Goal: Task Accomplishment & Management: Use online tool/utility

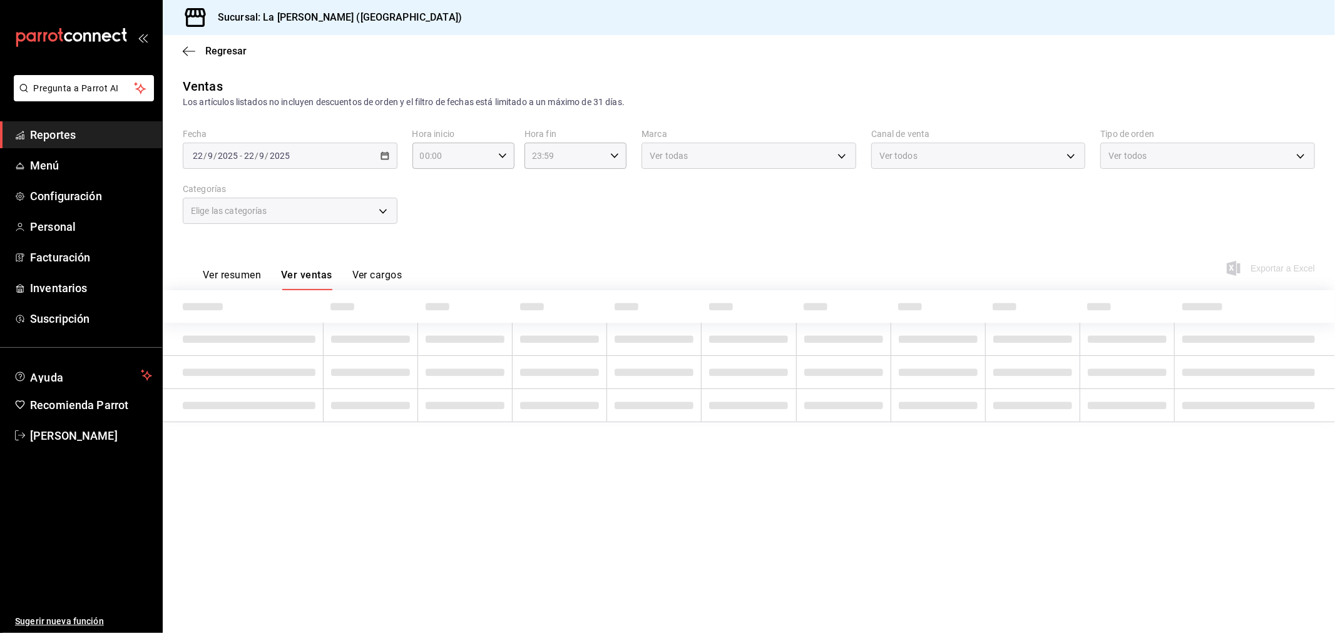
type input "10:00"
type input "04:59"
type input "999f802a-b8b1-4dcd-aac5-240a88f4f949"
click at [79, 293] on span "Inventarios" at bounding box center [91, 288] width 122 height 17
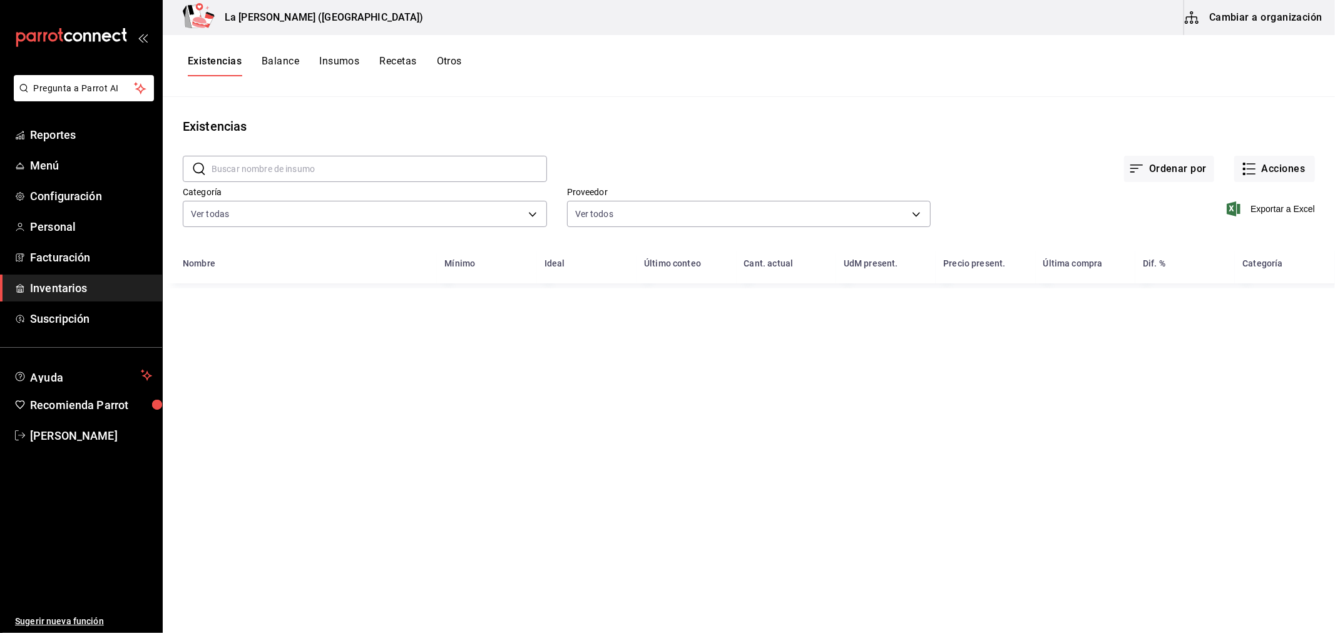
click at [227, 66] on button "Existencias" at bounding box center [215, 65] width 54 height 21
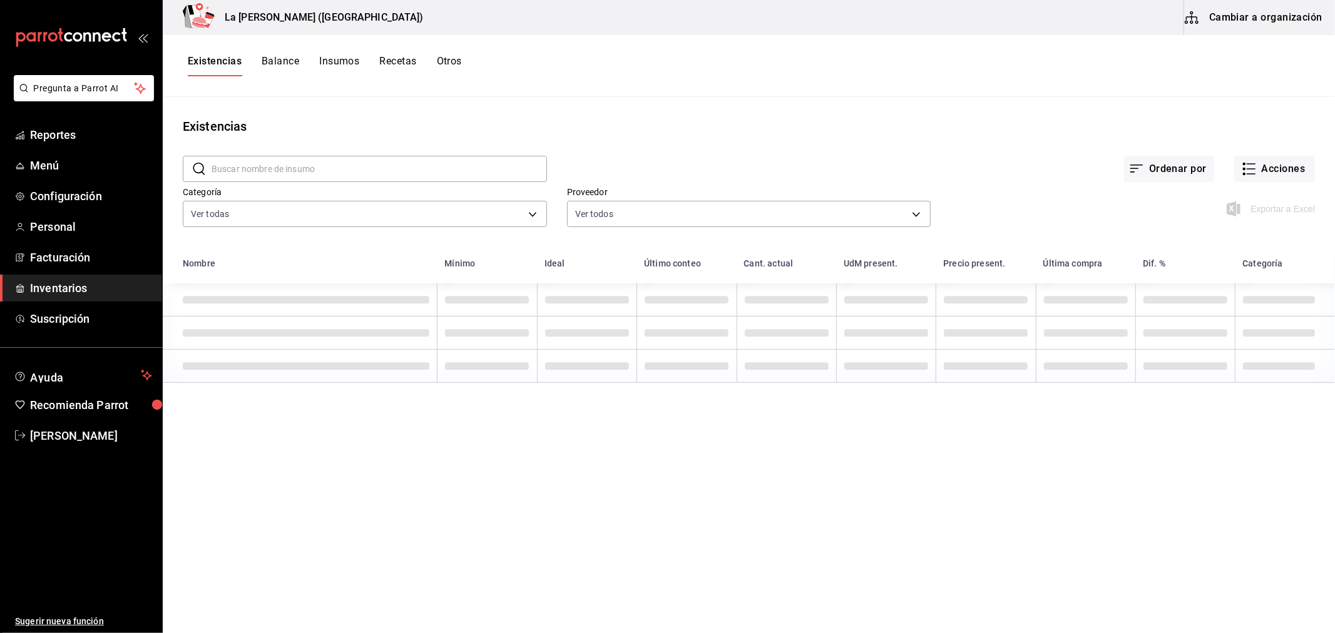
click at [227, 64] on button "Existencias" at bounding box center [215, 65] width 54 height 21
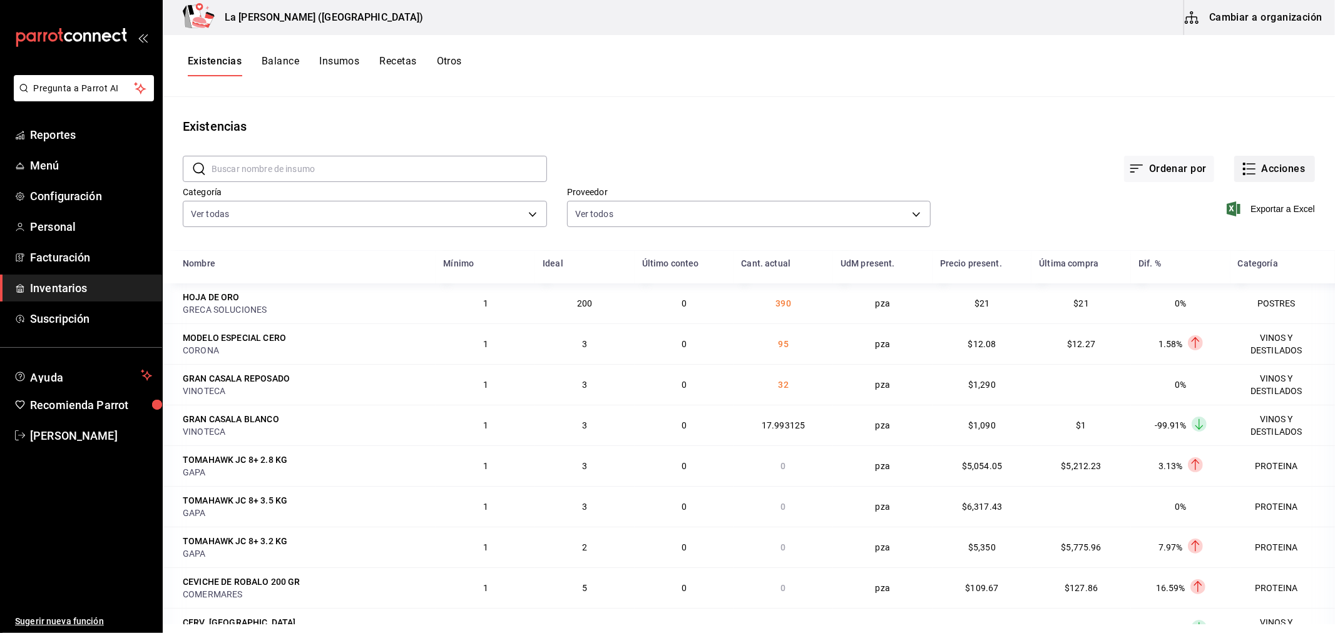
click at [1253, 166] on button "Acciones" at bounding box center [1274, 169] width 81 height 26
click at [1237, 298] on span "Merma" at bounding box center [1262, 303] width 105 height 13
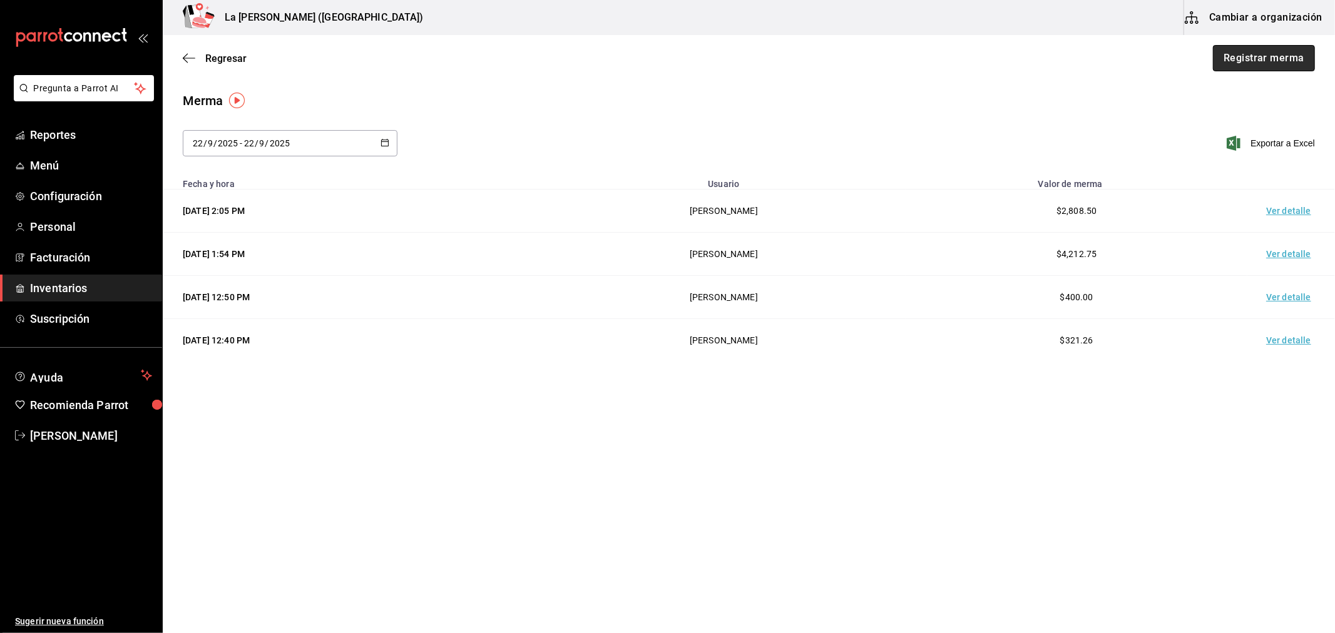
click at [1258, 64] on button "Registrar merma" at bounding box center [1264, 58] width 102 height 26
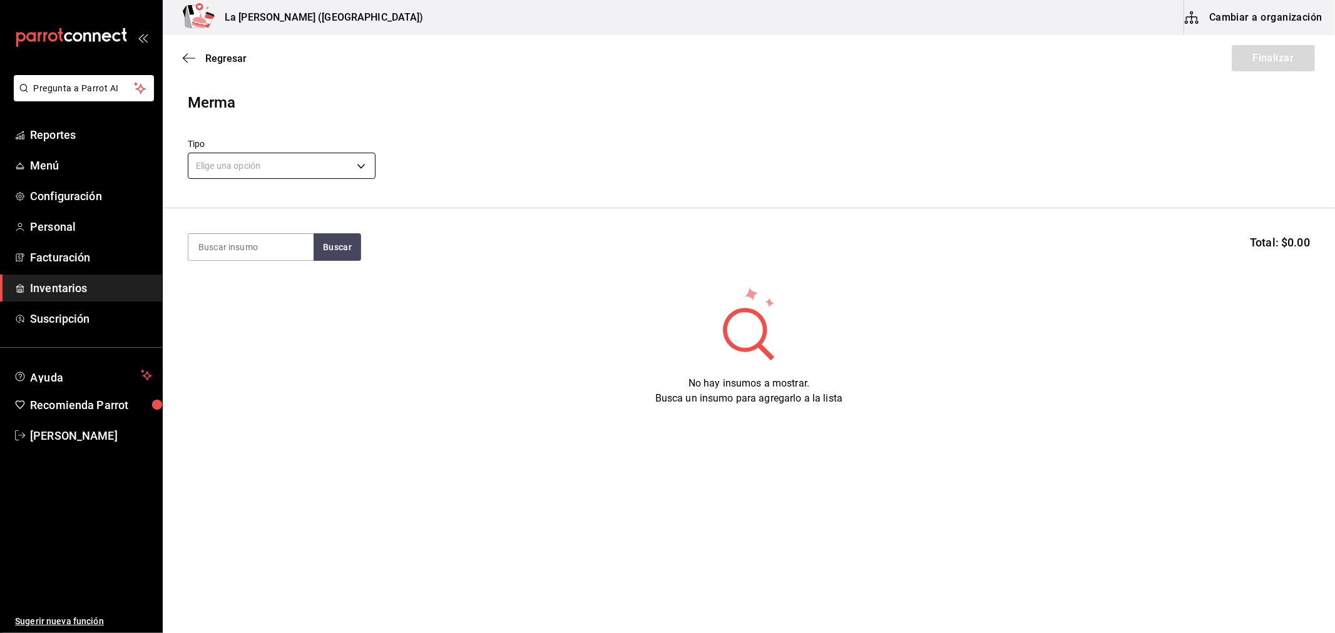
click at [271, 165] on body "Pregunta a Parrot AI Reportes Menú Configuración Personal Facturación Inventari…" at bounding box center [667, 281] width 1335 height 563
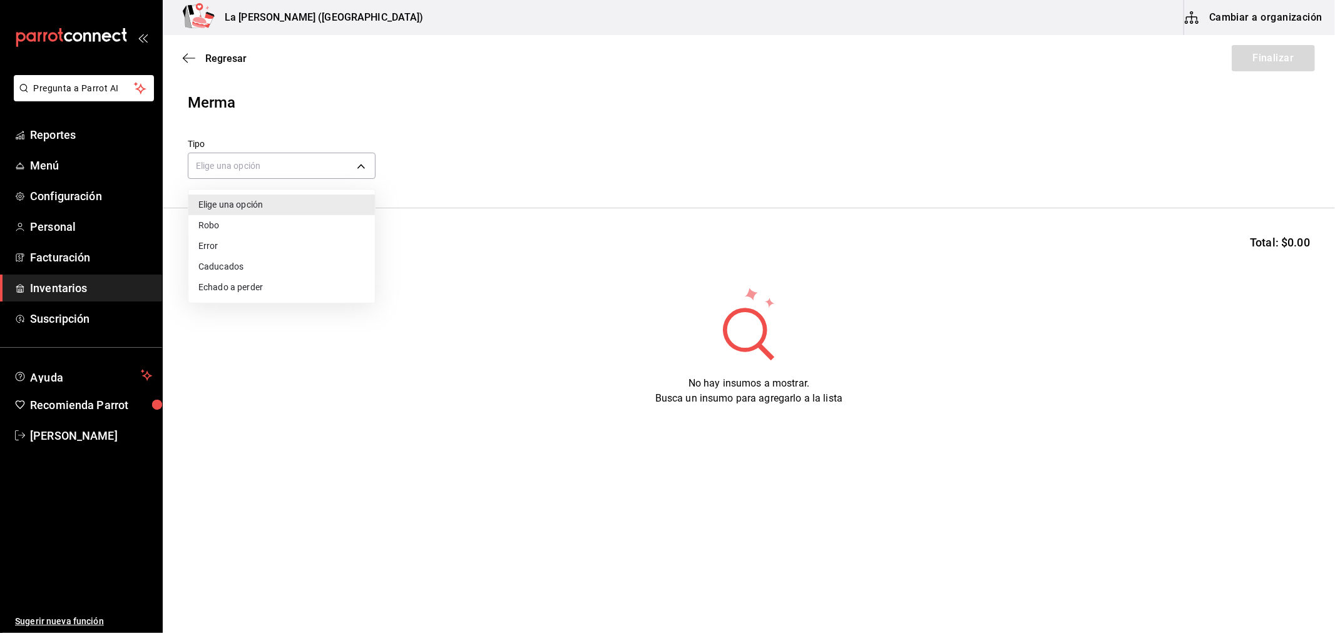
click at [235, 250] on li "Error" at bounding box center [281, 246] width 186 height 21
type input "ERROR"
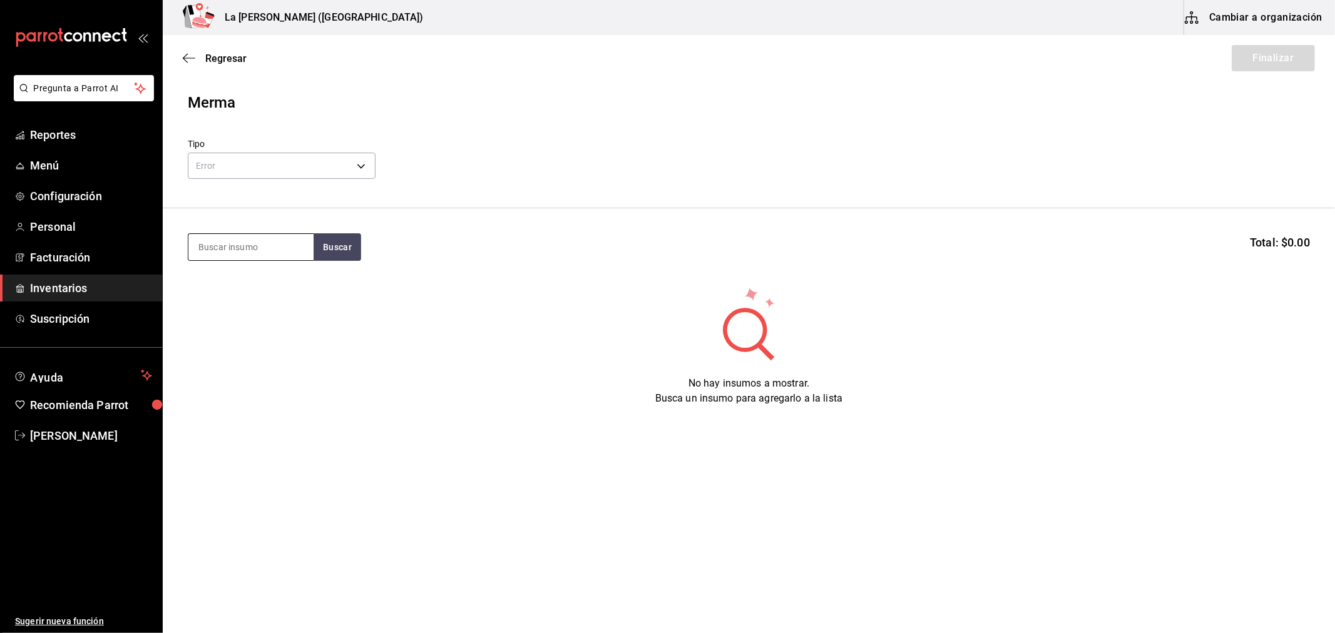
click at [270, 245] on input at bounding box center [250, 247] width 125 height 26
type input "taco cos"
click at [265, 289] on div "TACO COSTILLA" at bounding box center [250, 283] width 105 height 15
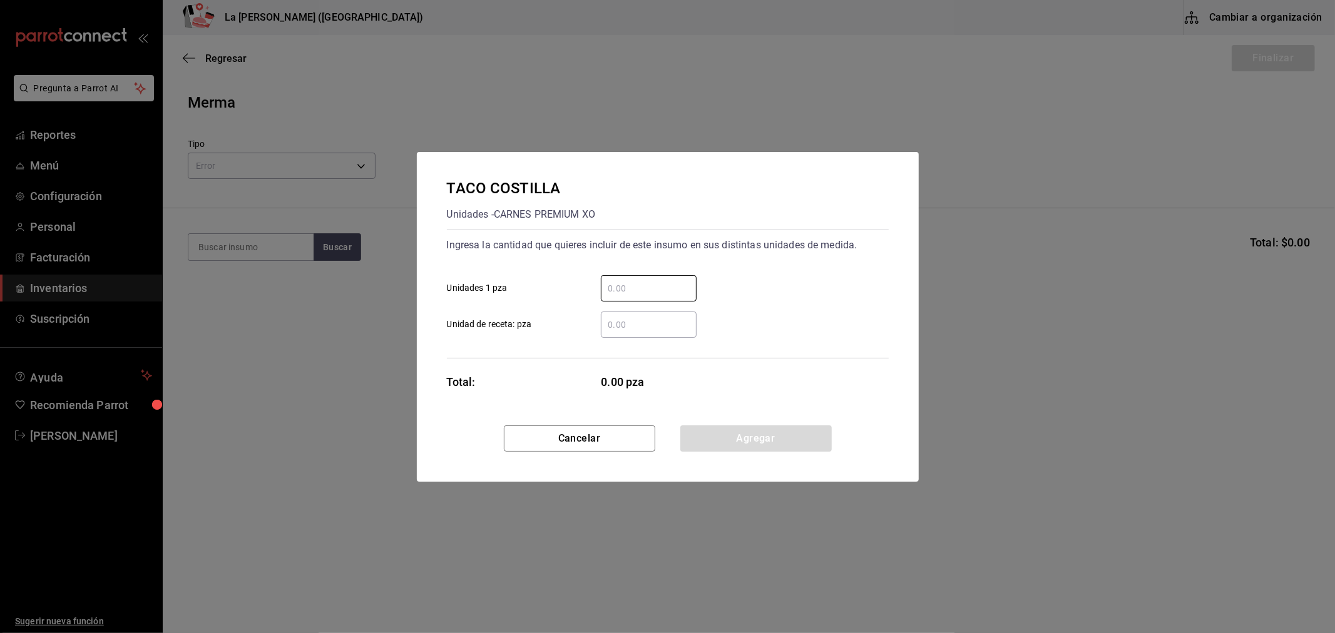
type input "4"
type input "8"
click button "Agregar" at bounding box center [755, 439] width 151 height 26
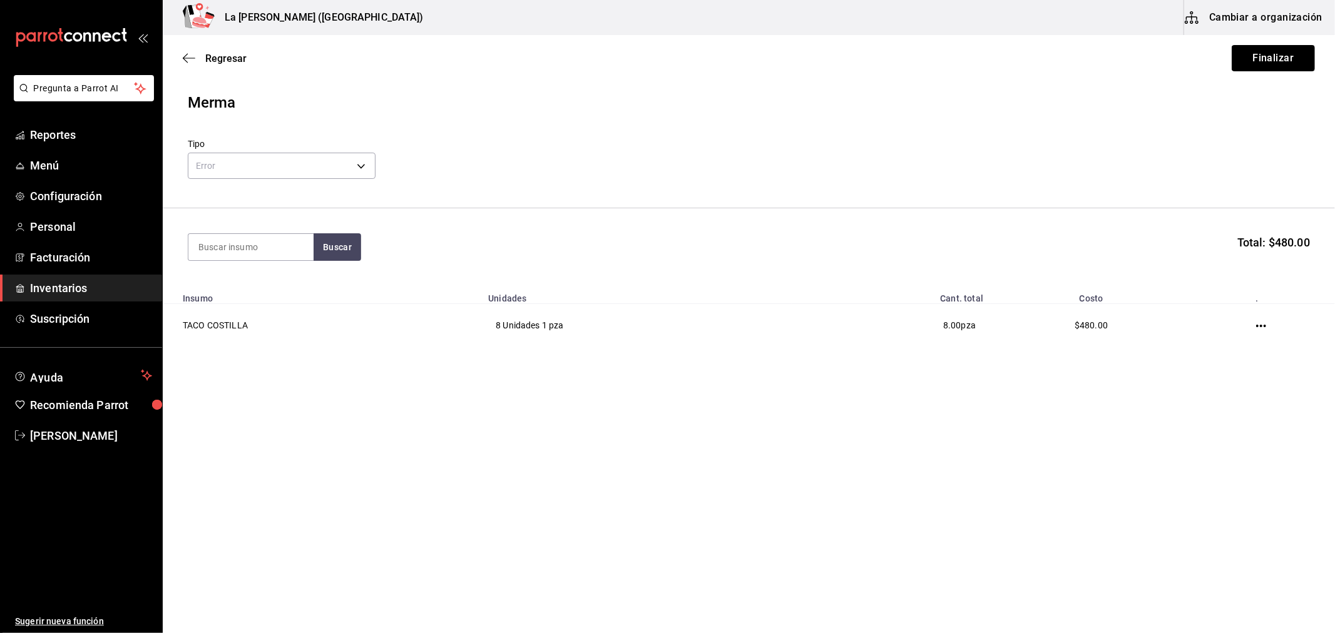
click at [1283, 60] on button "Finalizar" at bounding box center [1273, 58] width 83 height 26
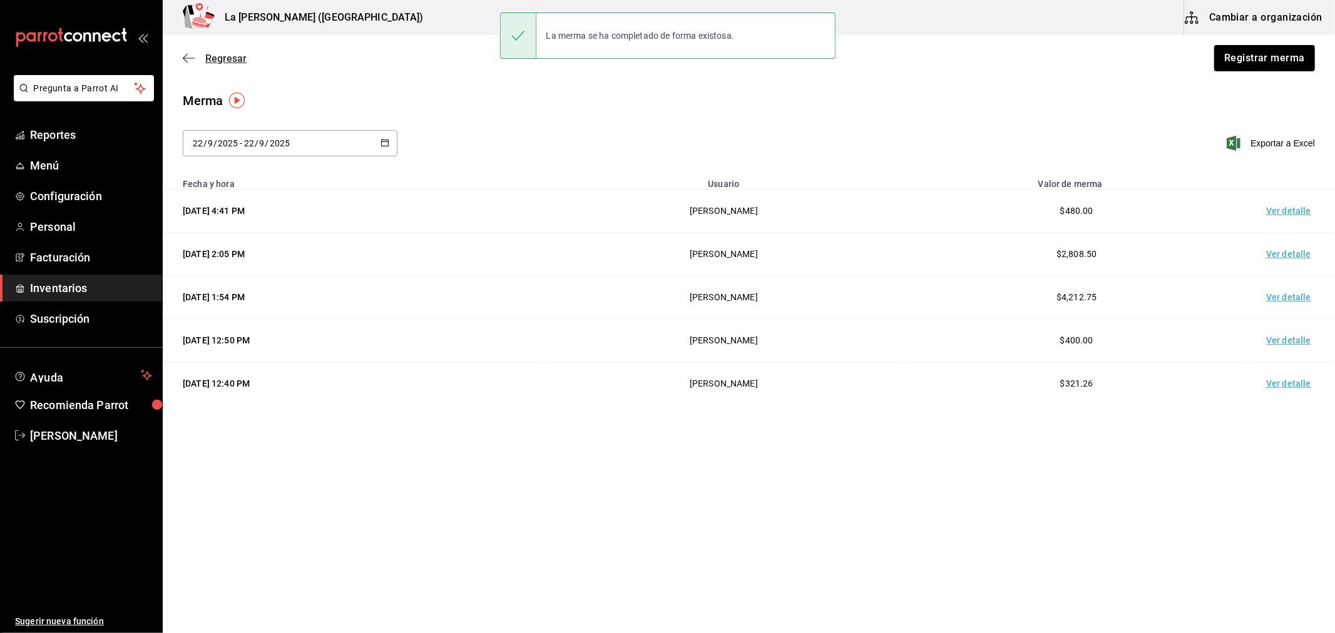
click at [228, 59] on span "Regresar" at bounding box center [225, 59] width 41 height 12
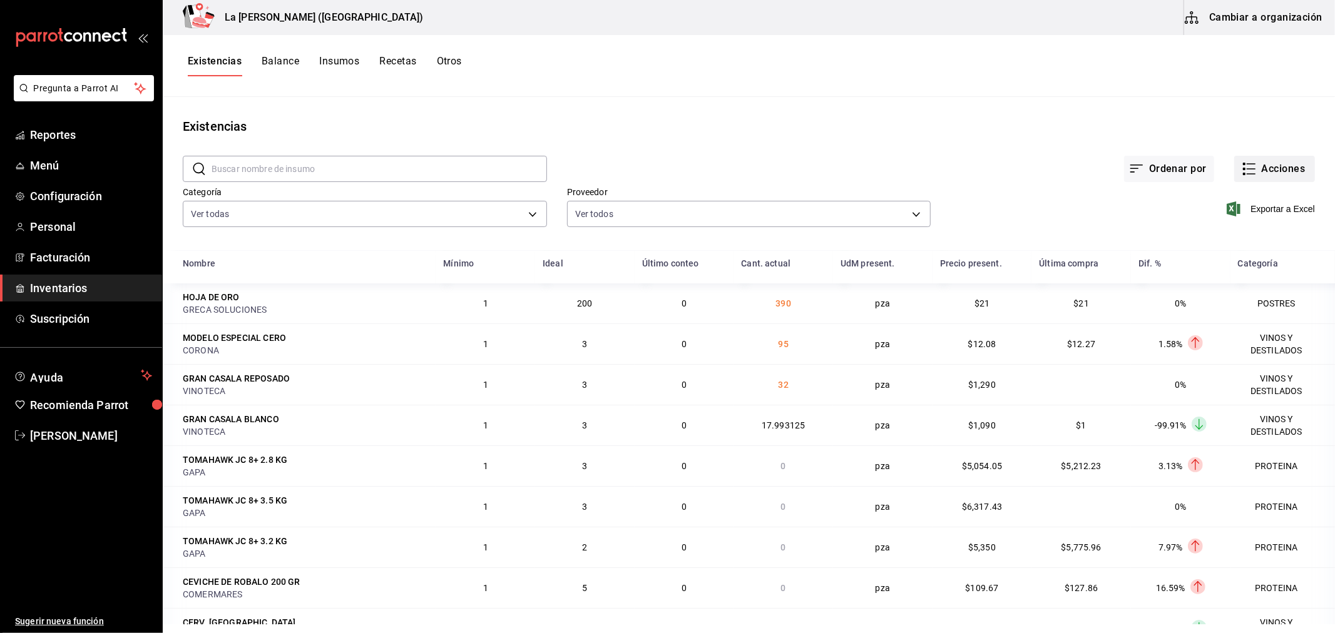
click at [1292, 166] on button "Acciones" at bounding box center [1274, 169] width 81 height 26
click at [1216, 238] on span "Compra" at bounding box center [1262, 236] width 105 height 13
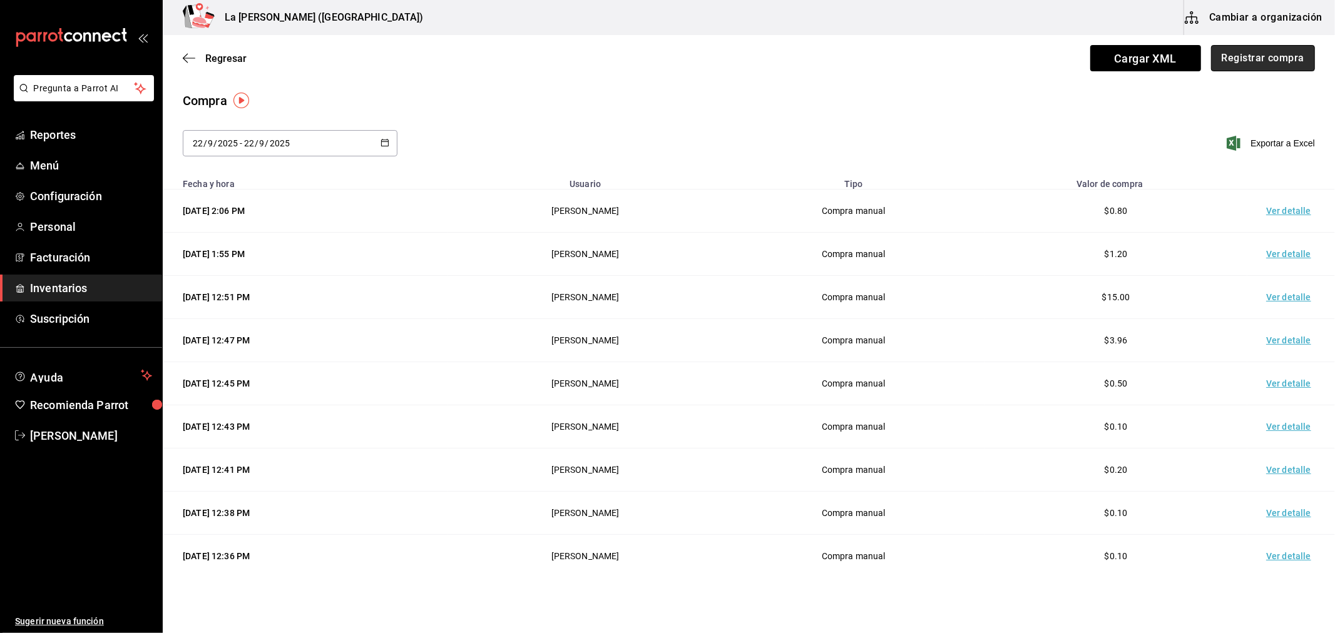
click at [1273, 58] on button "Registrar compra" at bounding box center [1263, 58] width 104 height 26
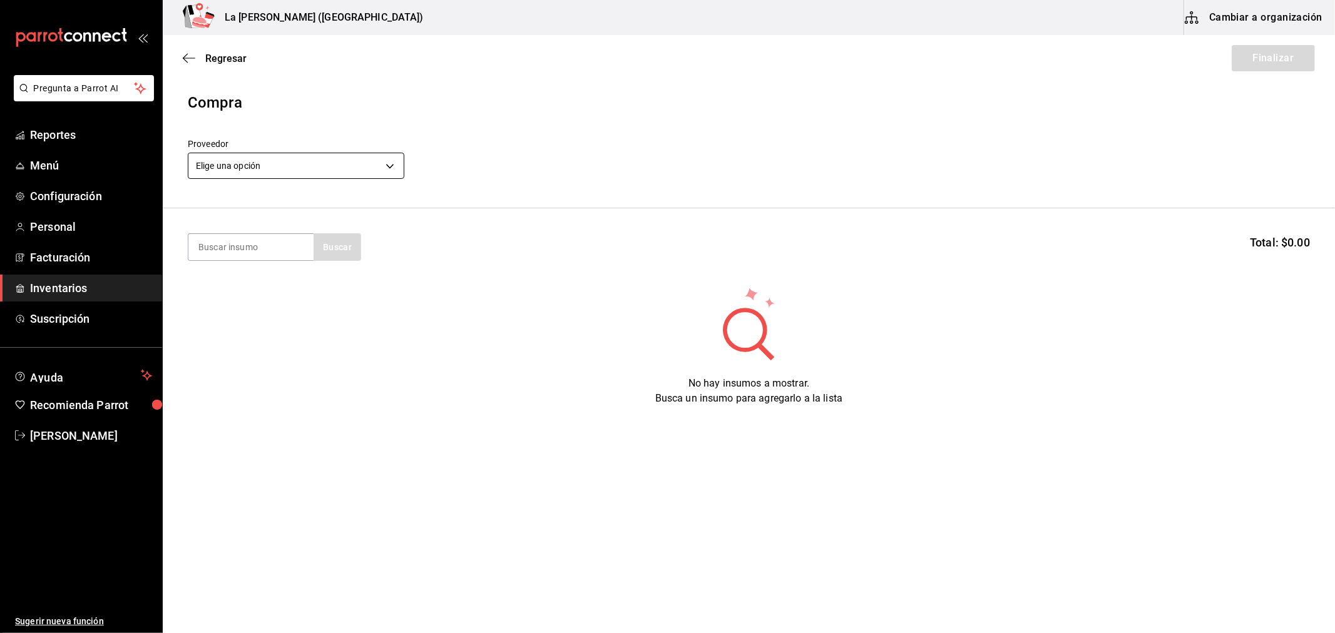
click at [265, 163] on body "Pregunta a Parrot AI Reportes Menú Configuración Personal Facturación Inventari…" at bounding box center [667, 281] width 1335 height 563
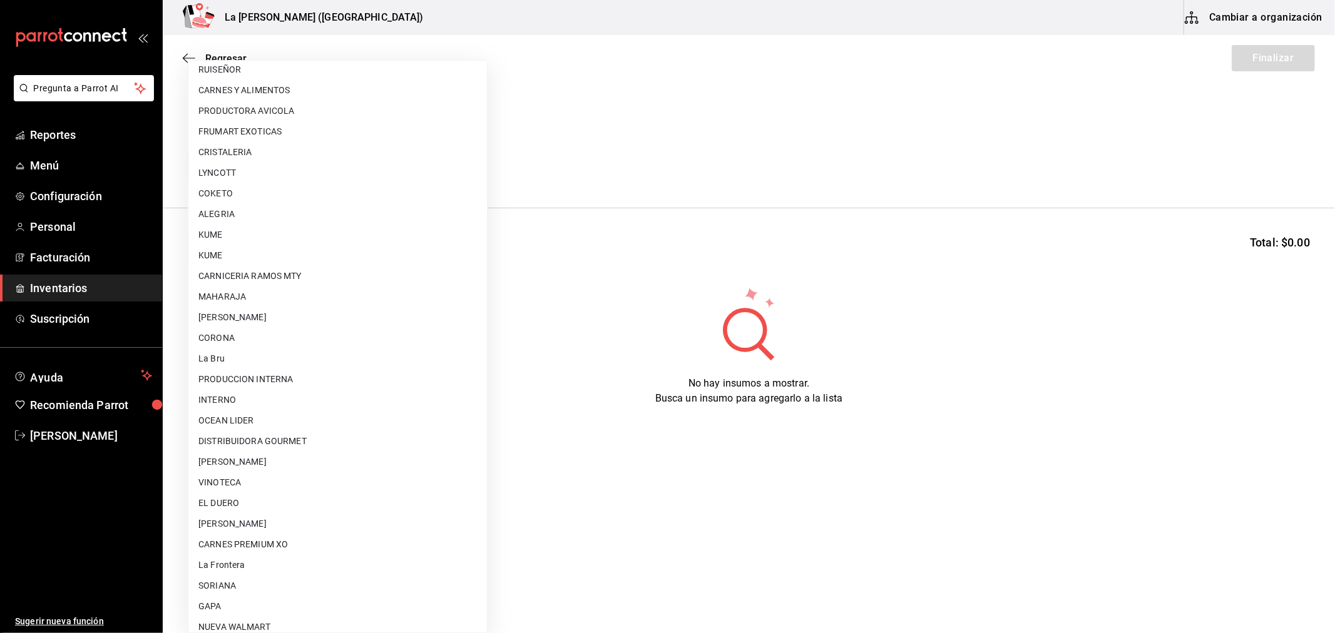
scroll to position [820, 0]
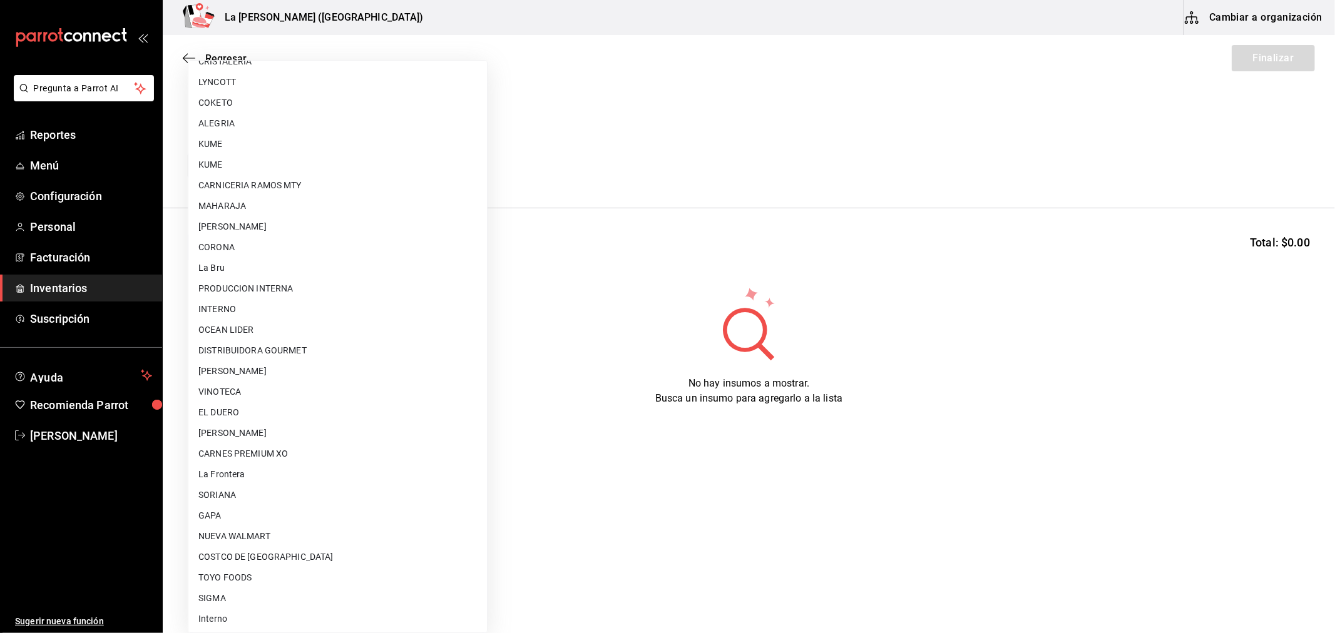
click at [290, 454] on li "CARNES PREMIUM XO" at bounding box center [337, 454] width 298 height 21
type input "54e8a872-6d4b-4a35-871b-737f2548723c"
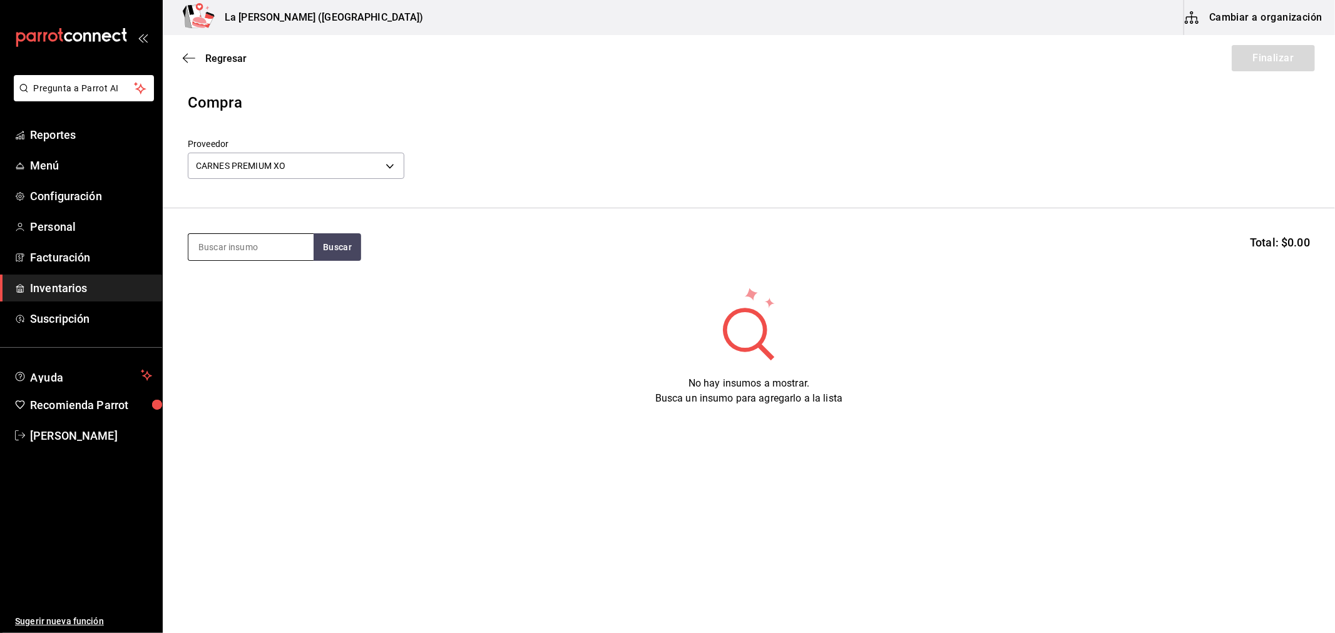
click at [273, 245] on input at bounding box center [250, 247] width 125 height 26
type input "taco"
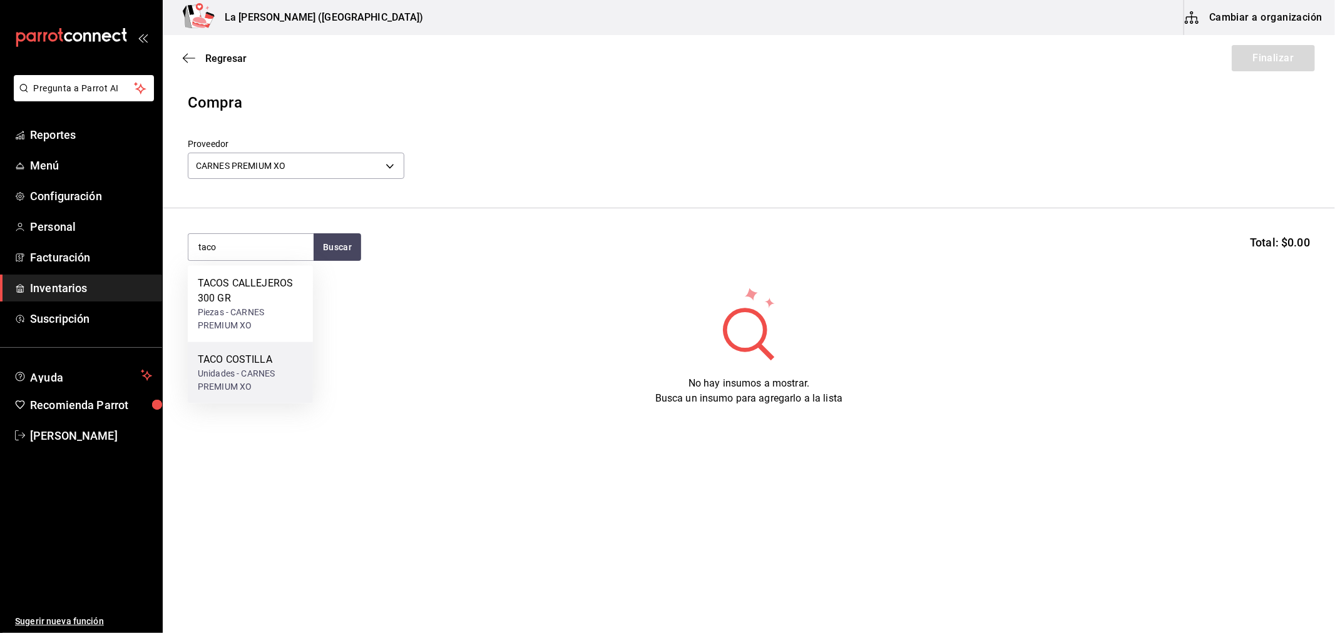
click at [264, 367] on div "Unidades - CARNES PREMIUM XO" at bounding box center [250, 380] width 105 height 26
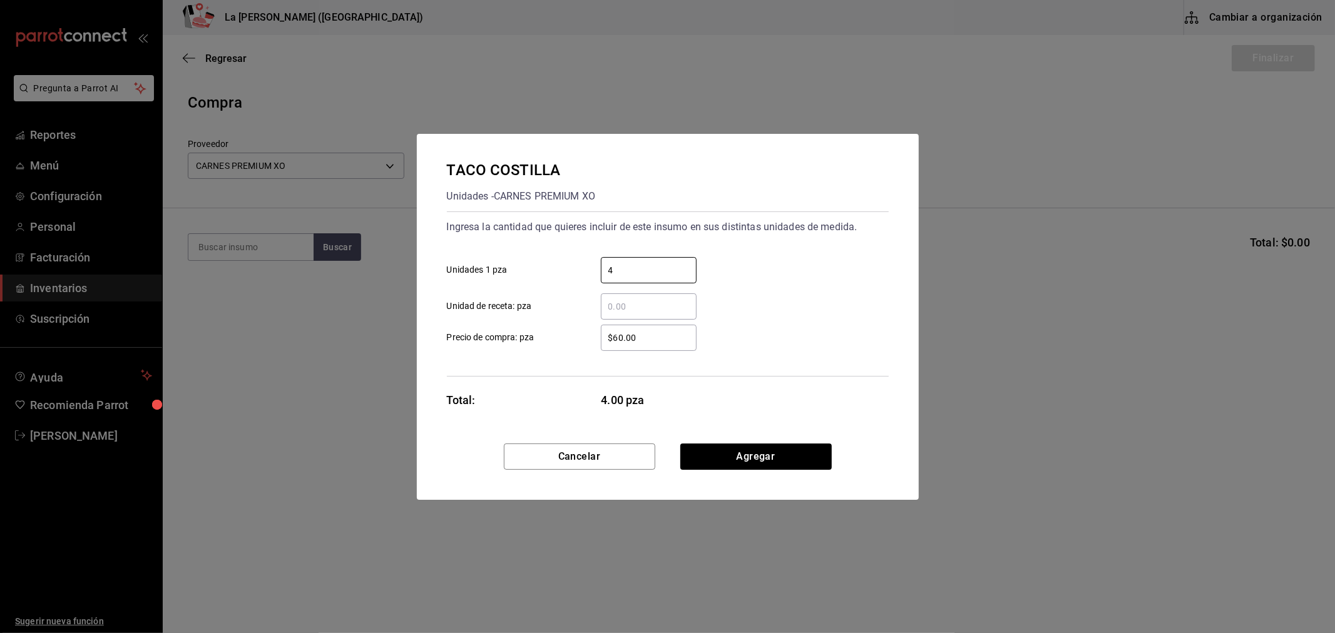
type input "4"
type input "$0.1"
click button "Agregar" at bounding box center [755, 457] width 151 height 26
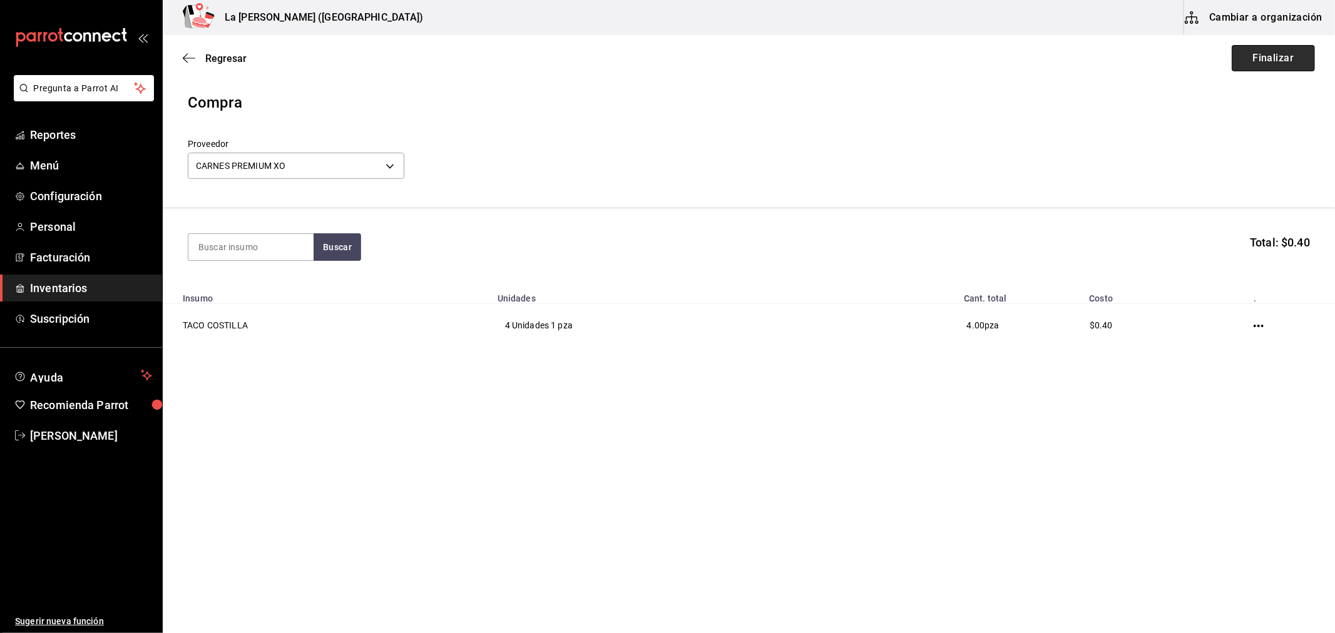
click at [1279, 56] on button "Finalizar" at bounding box center [1273, 58] width 83 height 26
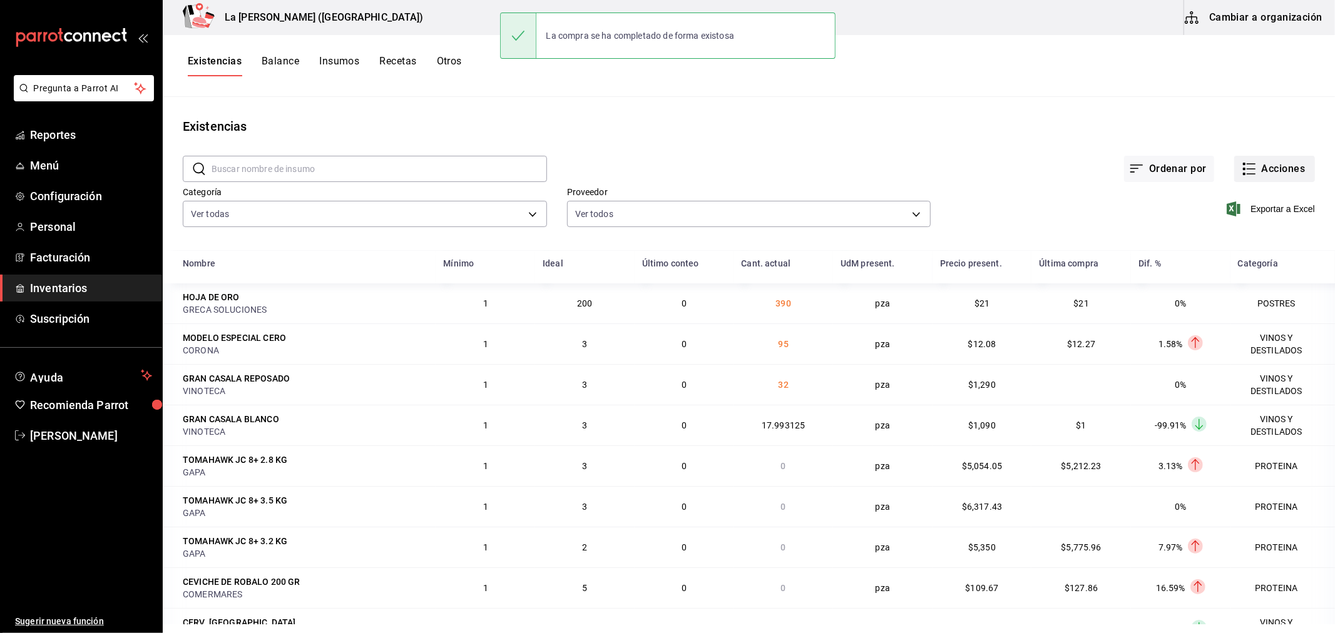
click at [1270, 166] on button "Acciones" at bounding box center [1274, 169] width 81 height 26
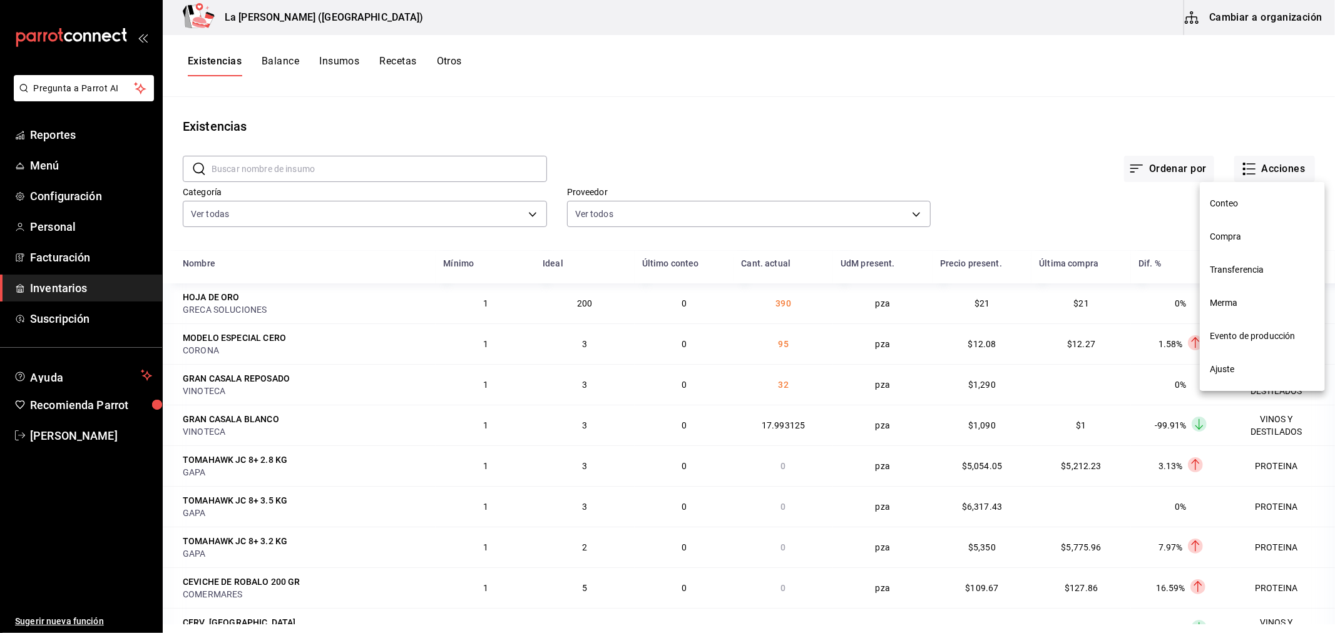
click at [1233, 228] on li "Compra" at bounding box center [1262, 236] width 125 height 33
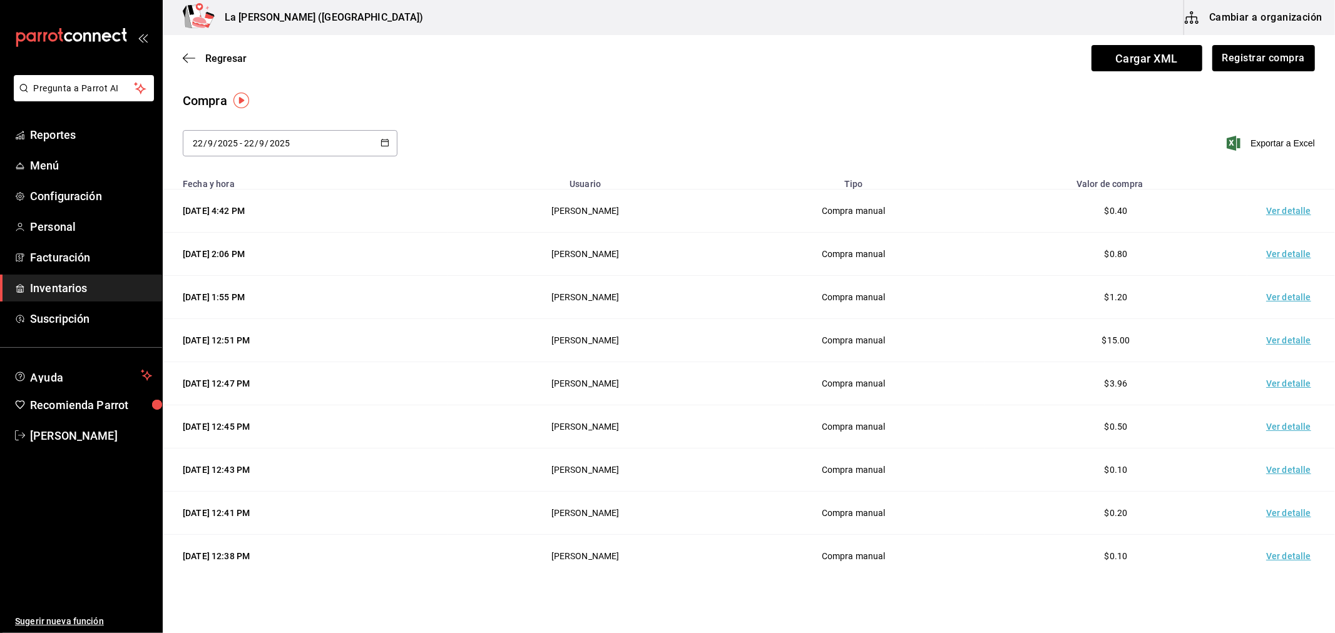
click at [1271, 212] on td "Ver detalle" at bounding box center [1291, 211] width 88 height 43
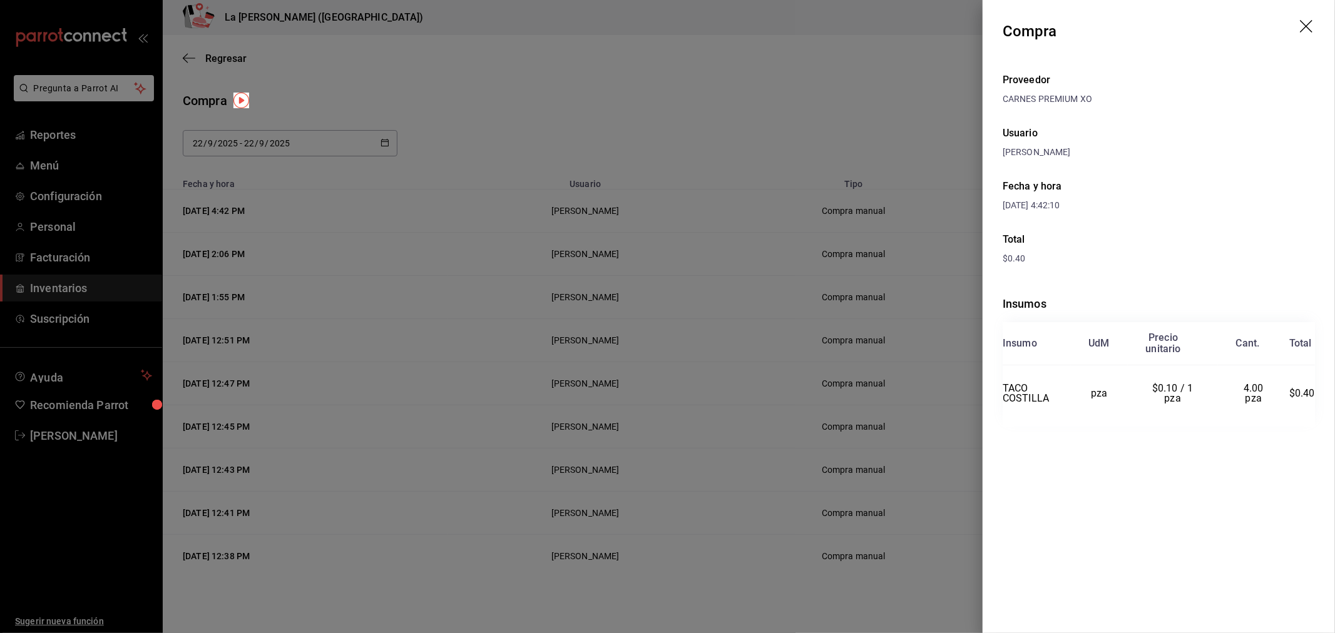
click at [1308, 26] on icon "drag" at bounding box center [1307, 27] width 15 height 15
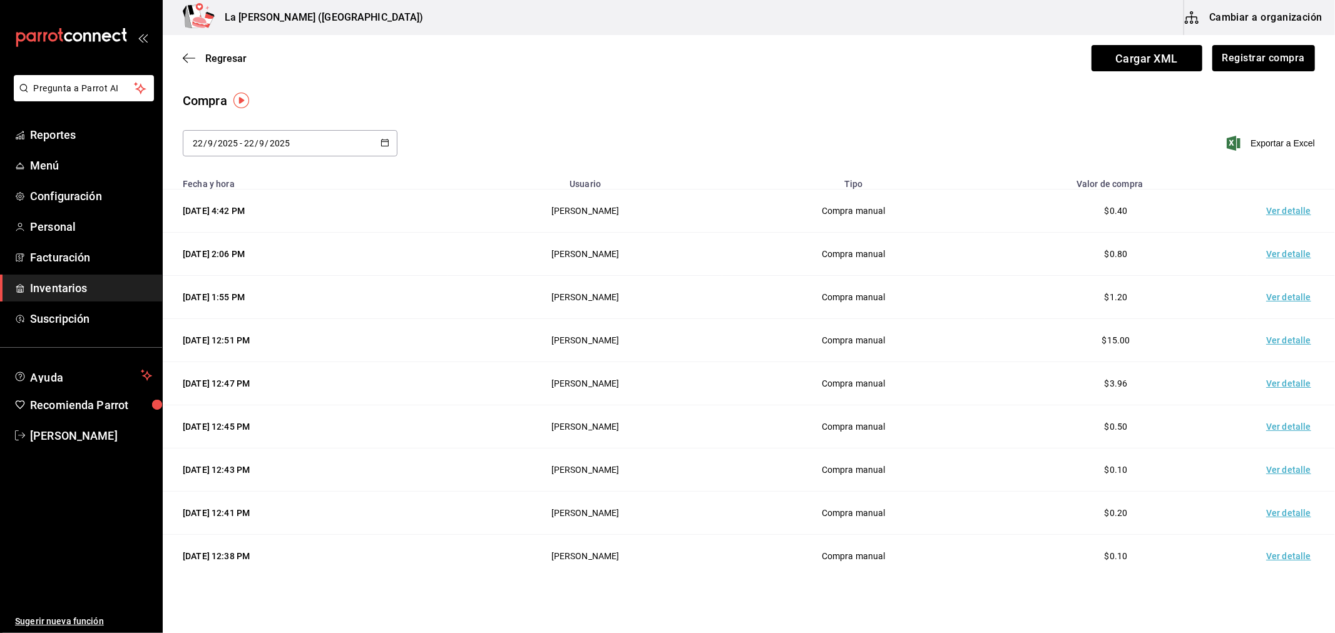
click at [73, 285] on span "Inventarios" at bounding box center [91, 288] width 122 height 17
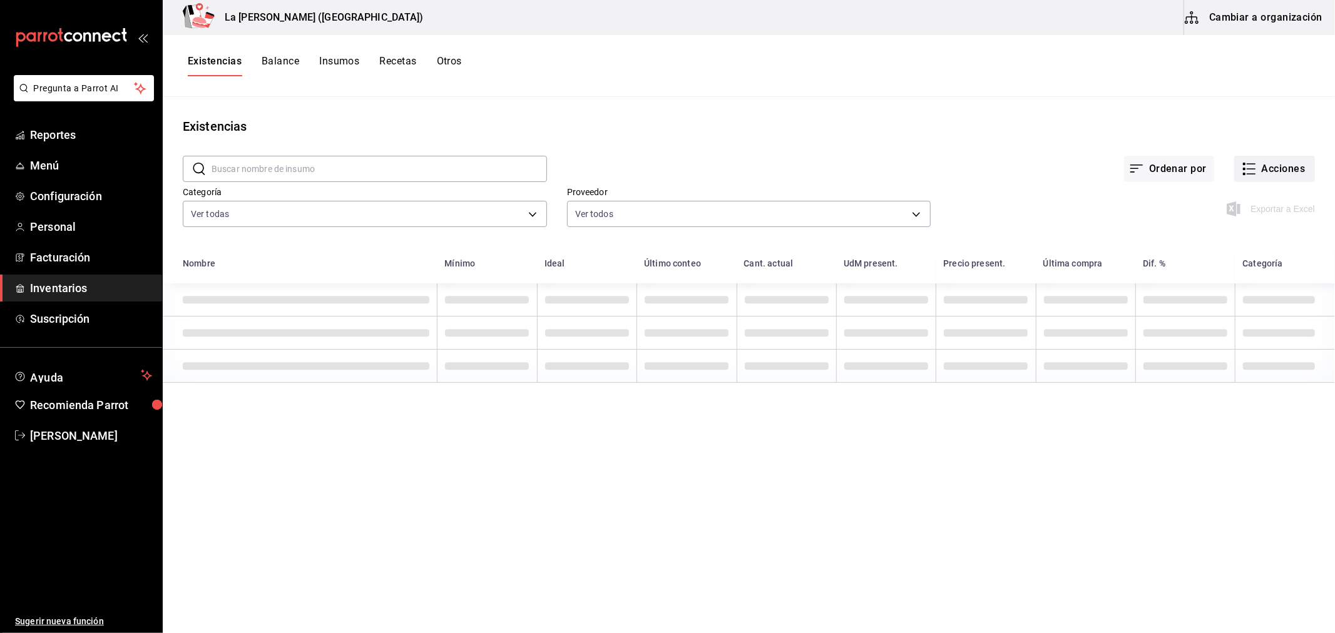
click at [1248, 169] on button "Acciones" at bounding box center [1274, 169] width 81 height 26
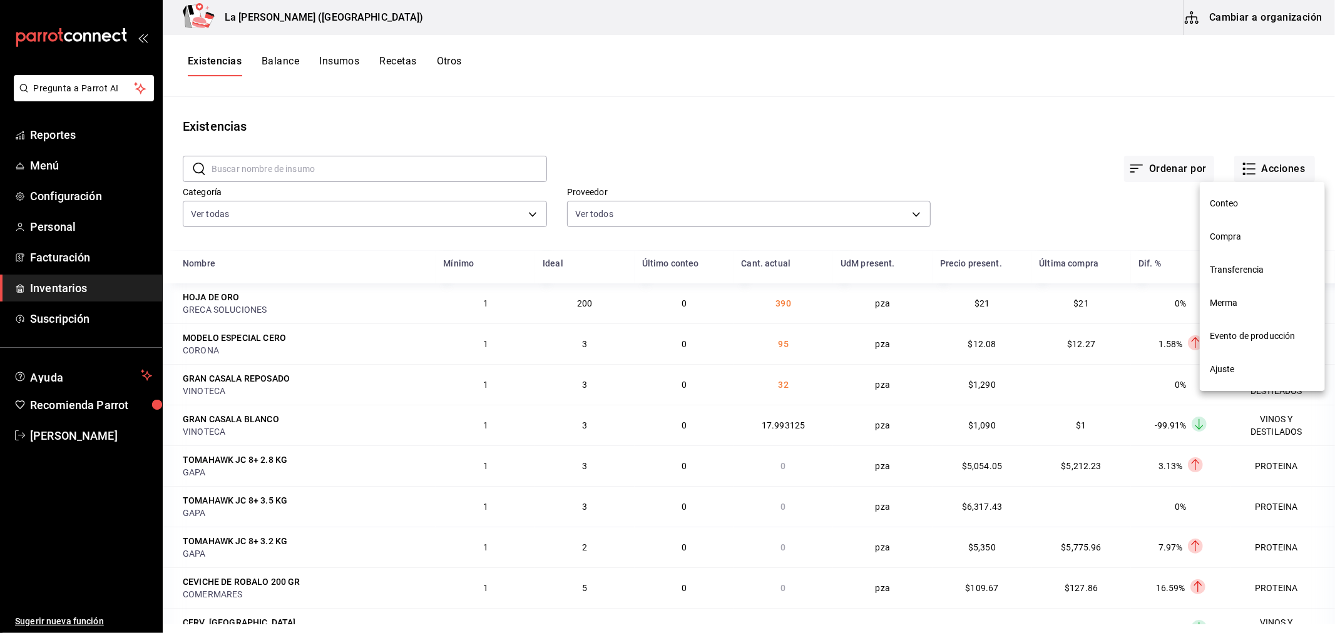
click at [1242, 232] on span "Compra" at bounding box center [1262, 236] width 105 height 13
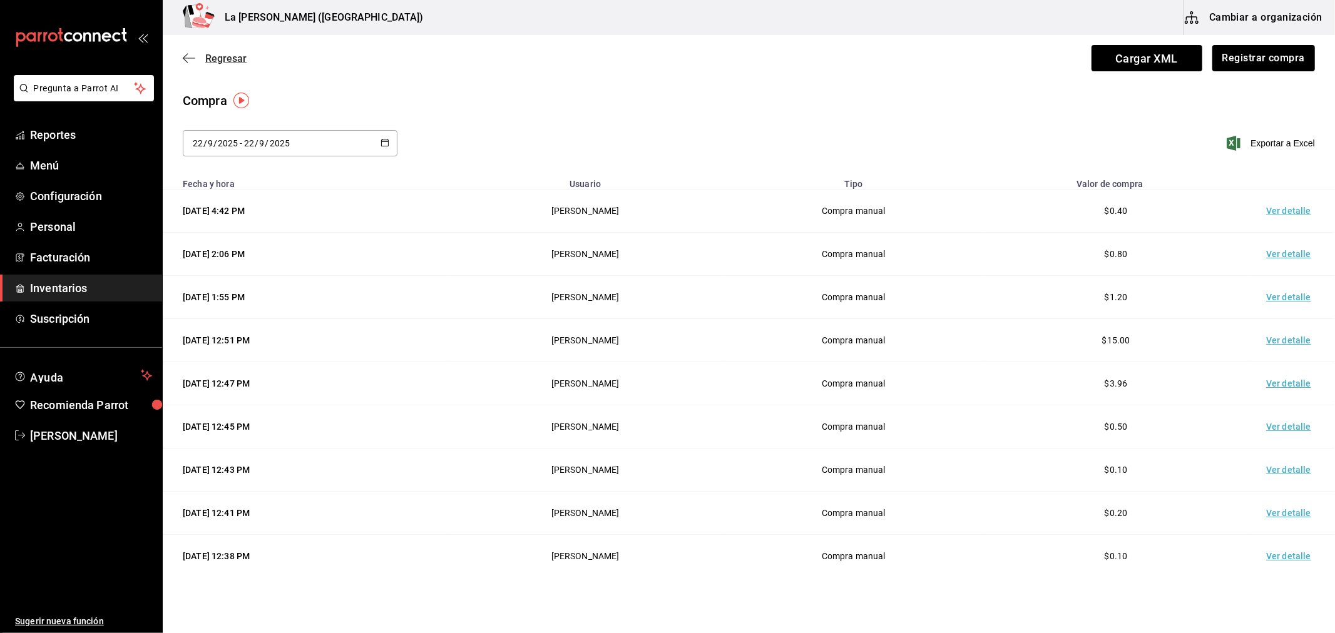
click at [233, 58] on span "Regresar" at bounding box center [225, 59] width 41 height 12
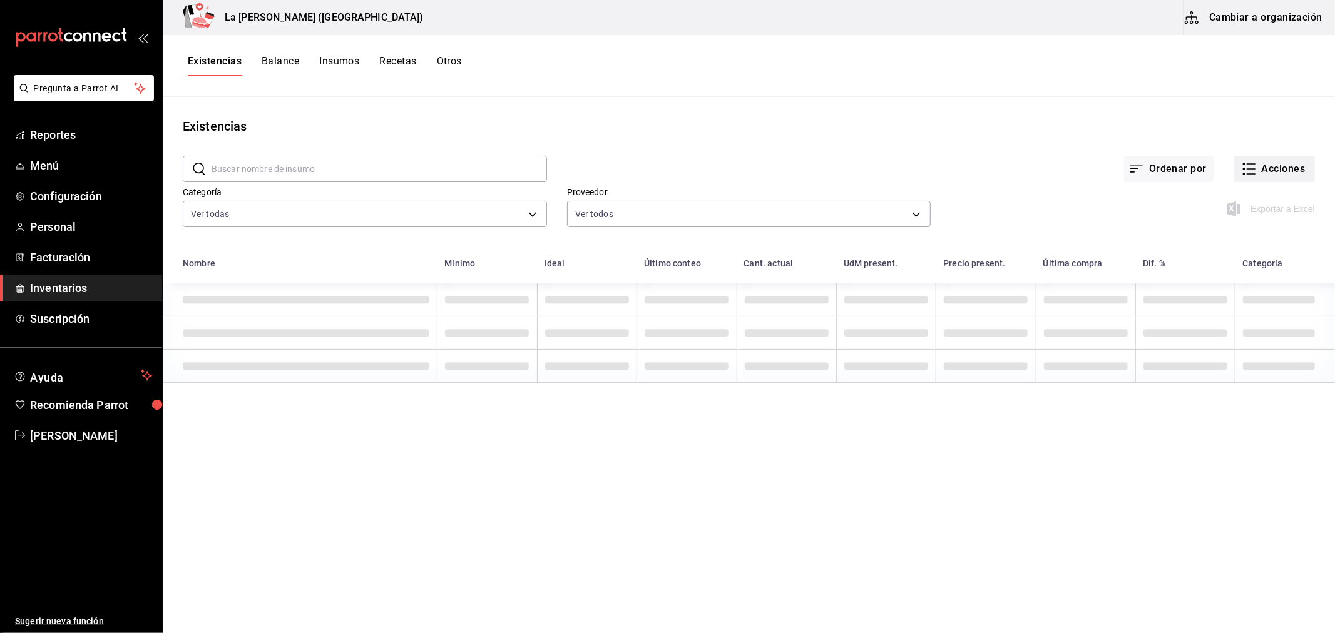
click at [1287, 173] on button "Acciones" at bounding box center [1274, 169] width 81 height 26
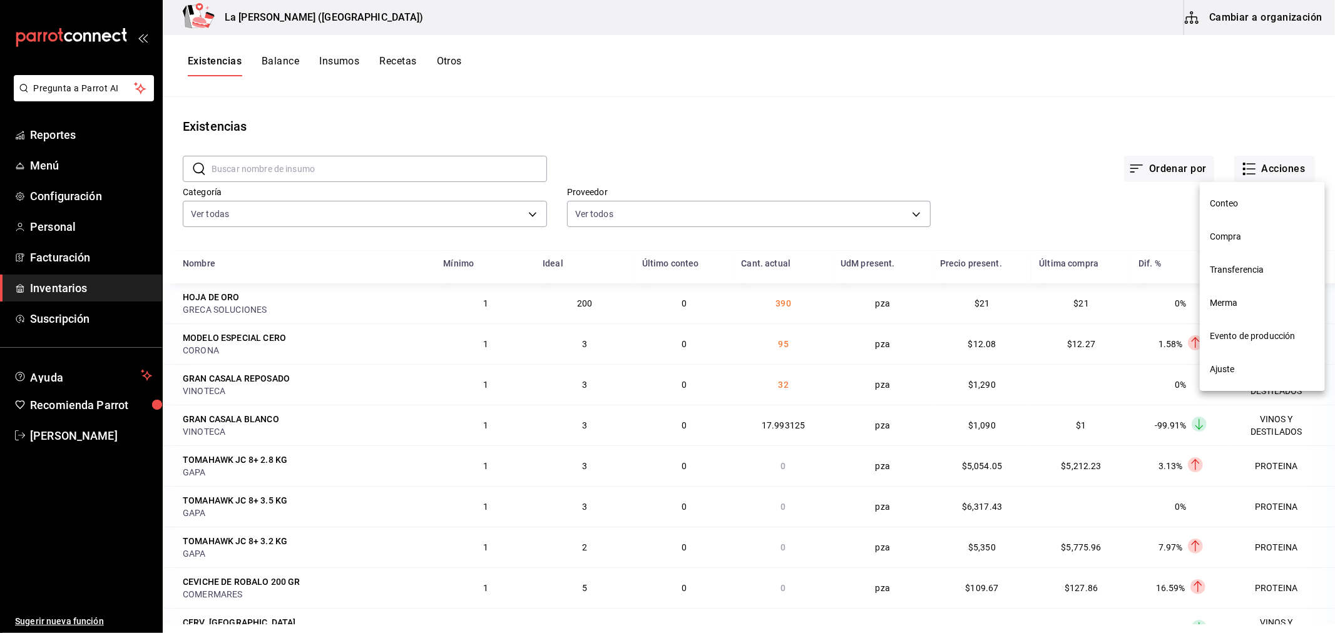
click at [1263, 301] on span "Merma" at bounding box center [1262, 303] width 105 height 13
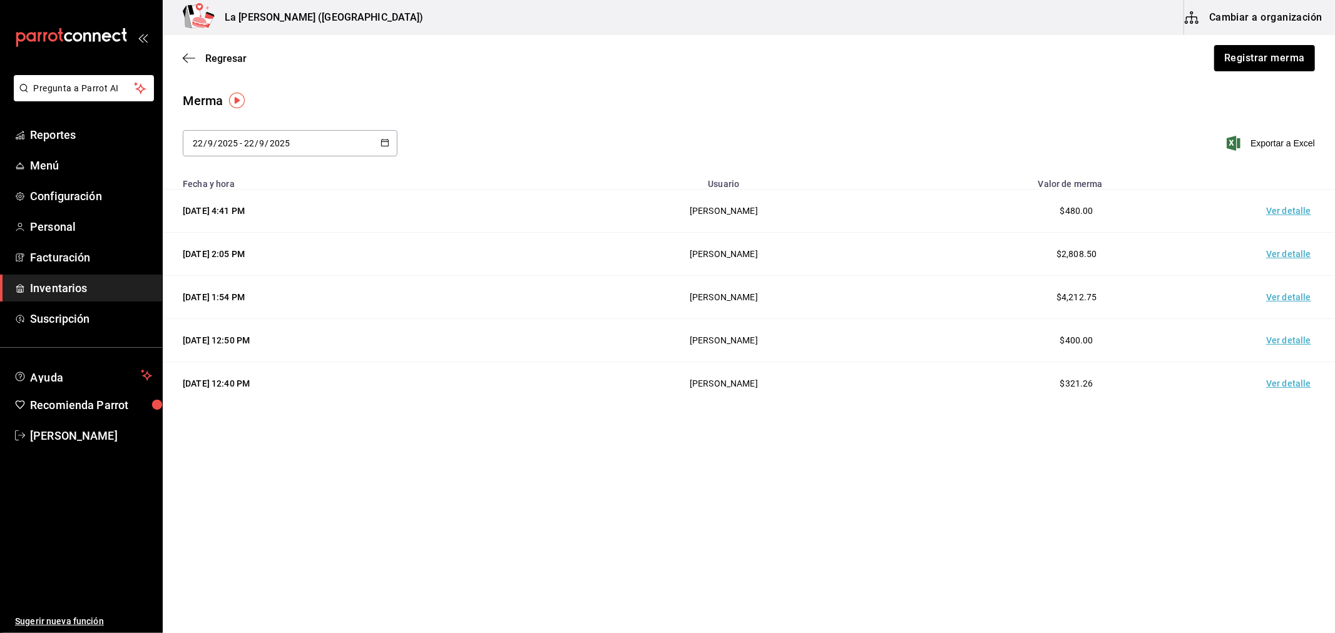
click at [1283, 253] on td "Ver detalle" at bounding box center [1291, 254] width 88 height 43
